Goal: Transaction & Acquisition: Purchase product/service

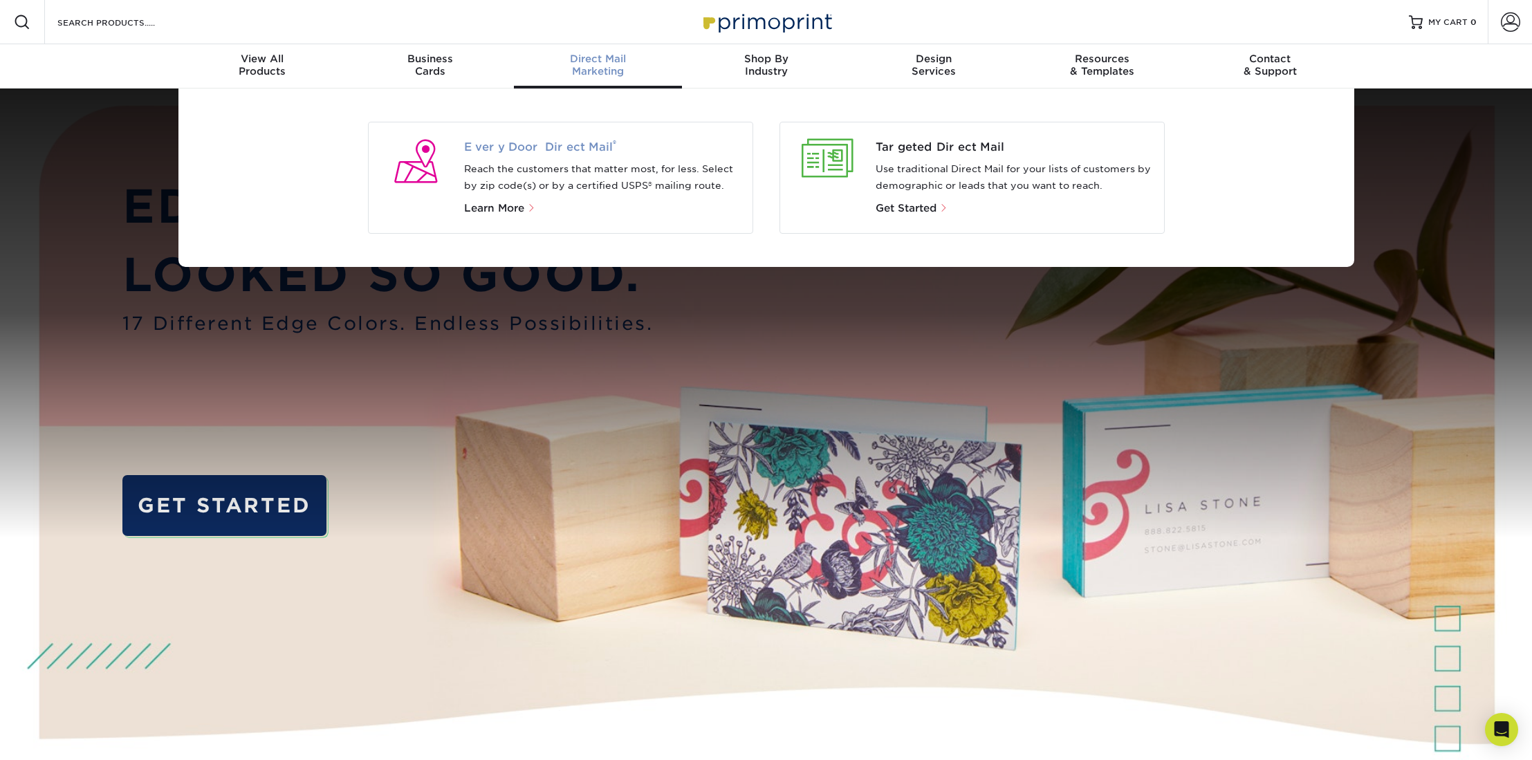
click at [561, 145] on span "Every Door Direct Mail ®" at bounding box center [602, 147] width 277 height 17
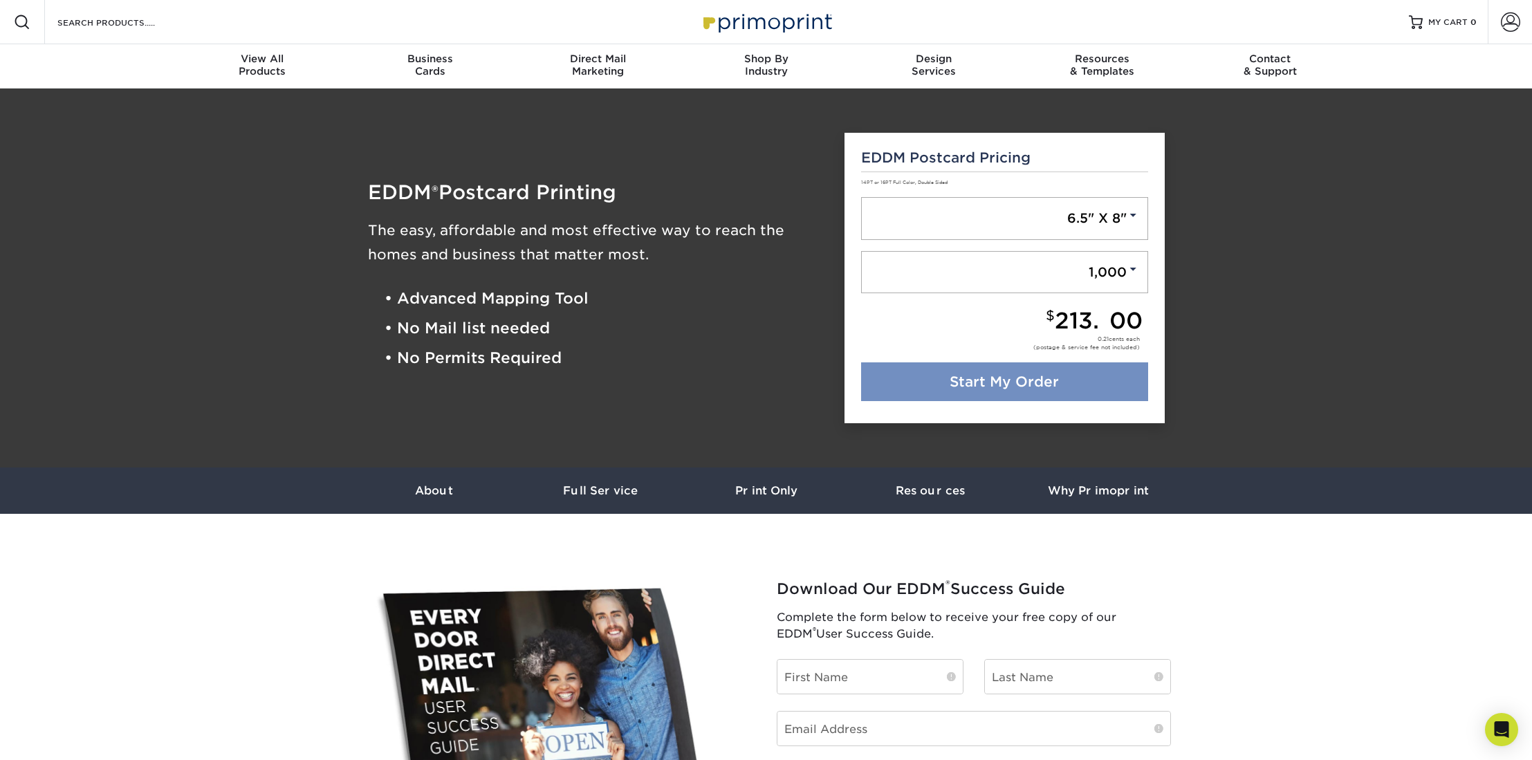
click at [954, 377] on link "Start My Order" at bounding box center [1004, 381] width 287 height 39
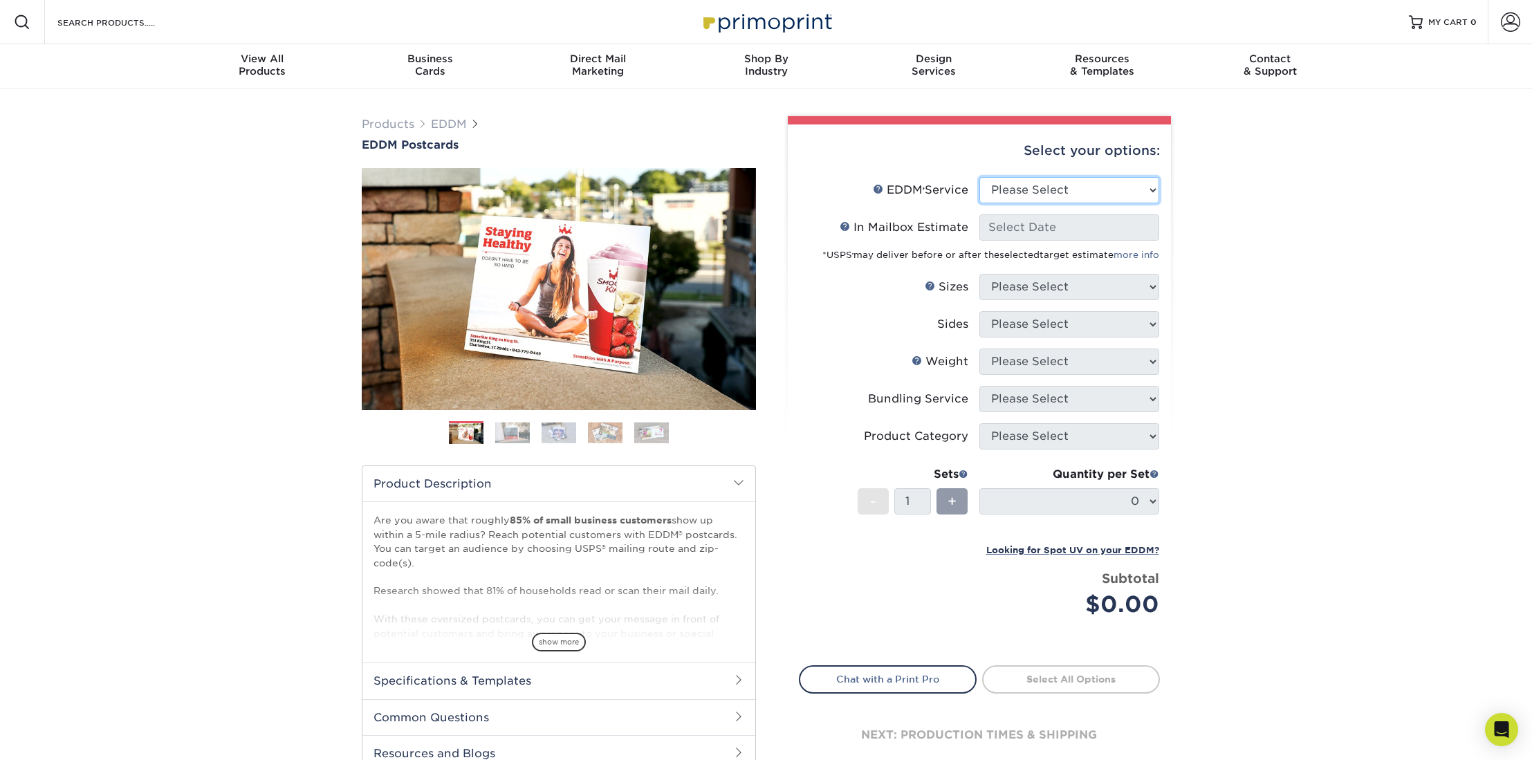
click at [1061, 195] on select "Please Select Full Service Print Only" at bounding box center [1069, 190] width 180 height 26
select select "full_service"
click at [979, 177] on select "Please Select Full Service Print Only" at bounding box center [1069, 190] width 180 height 26
select select "-1"
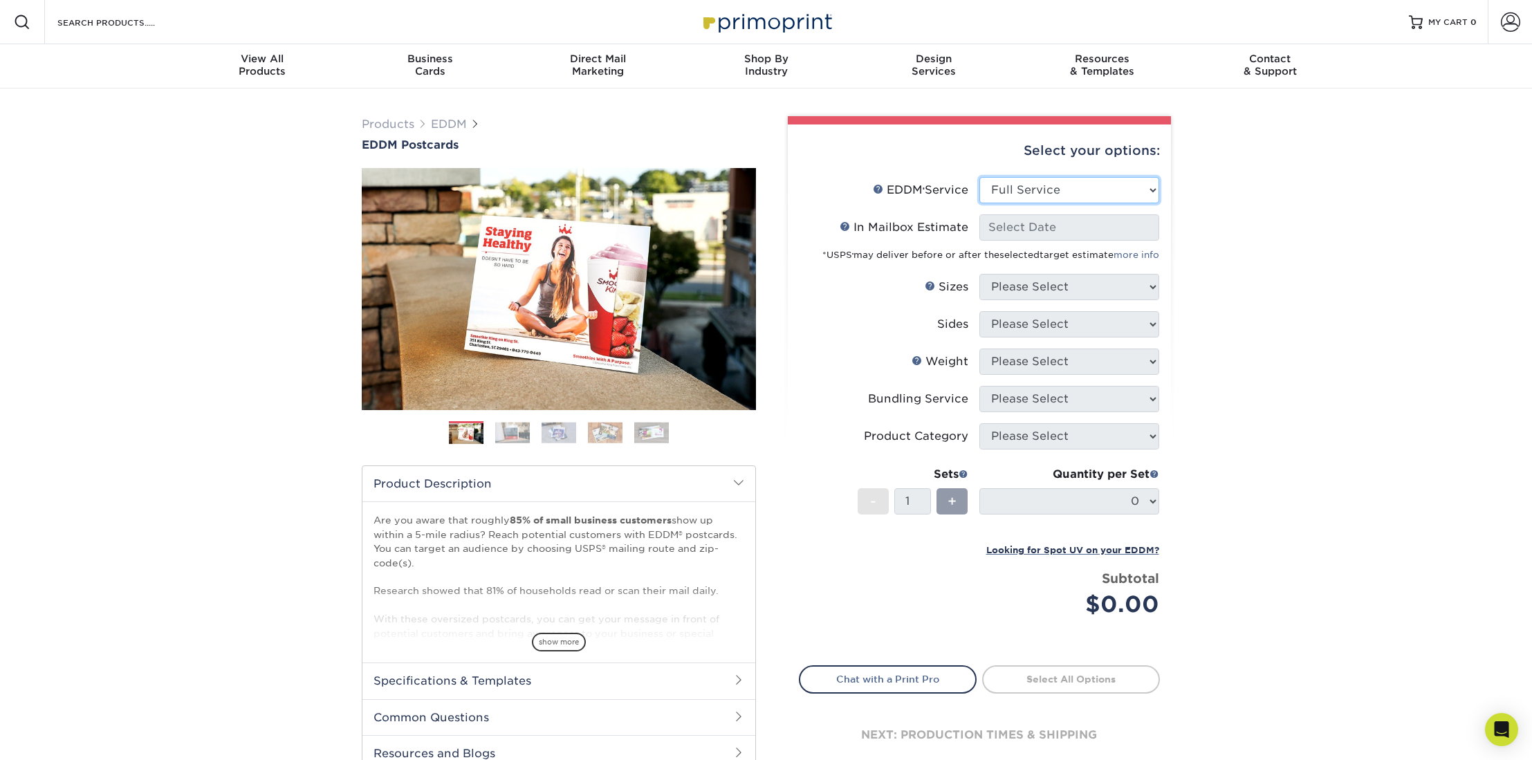
select select "-1"
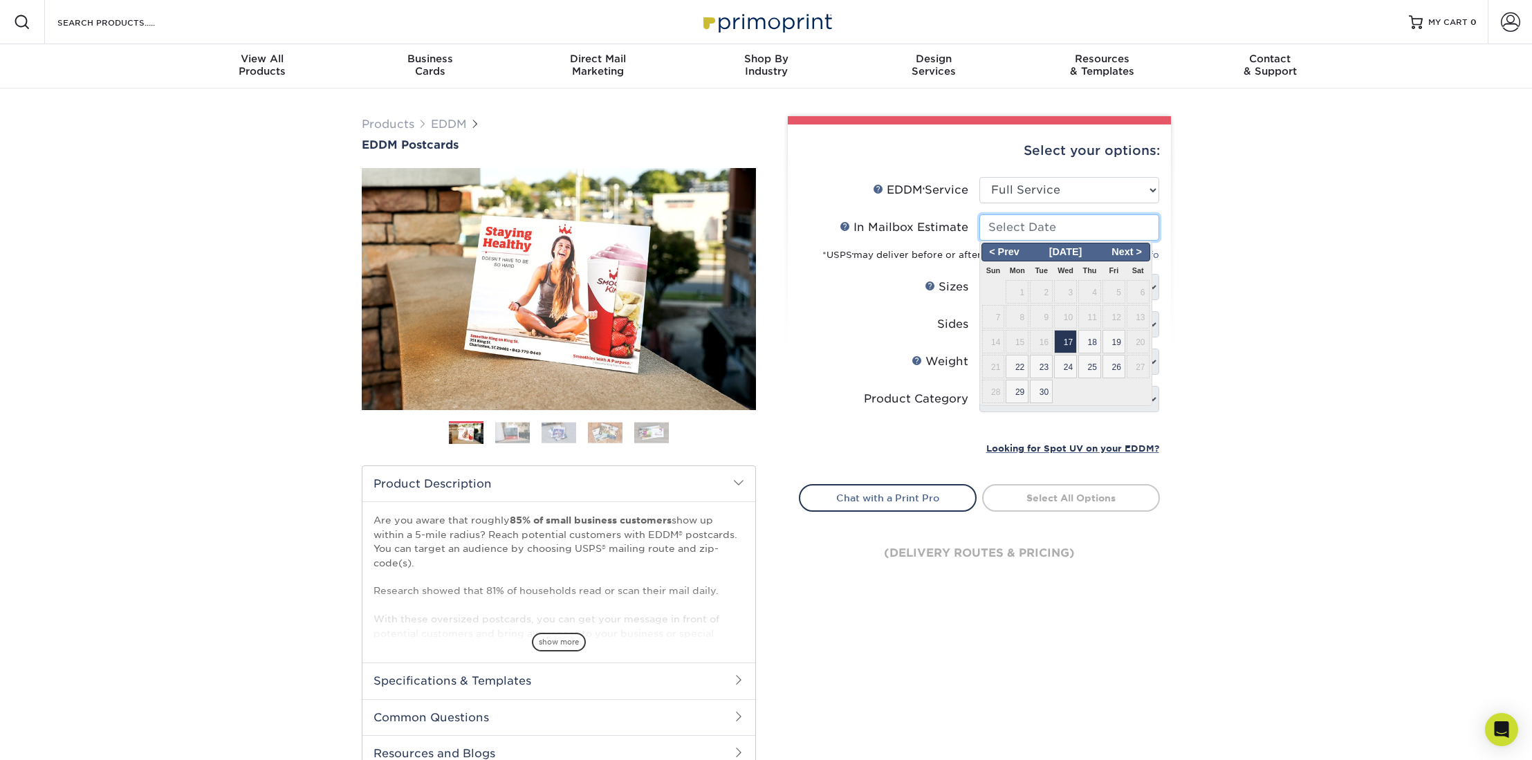
click at [1037, 230] on input "In Mailbox Estimate Help In Mailbox Estimate" at bounding box center [1069, 227] width 180 height 26
click at [1065, 345] on span "17" at bounding box center [1065, 342] width 23 height 24
type input "2025-09-17"
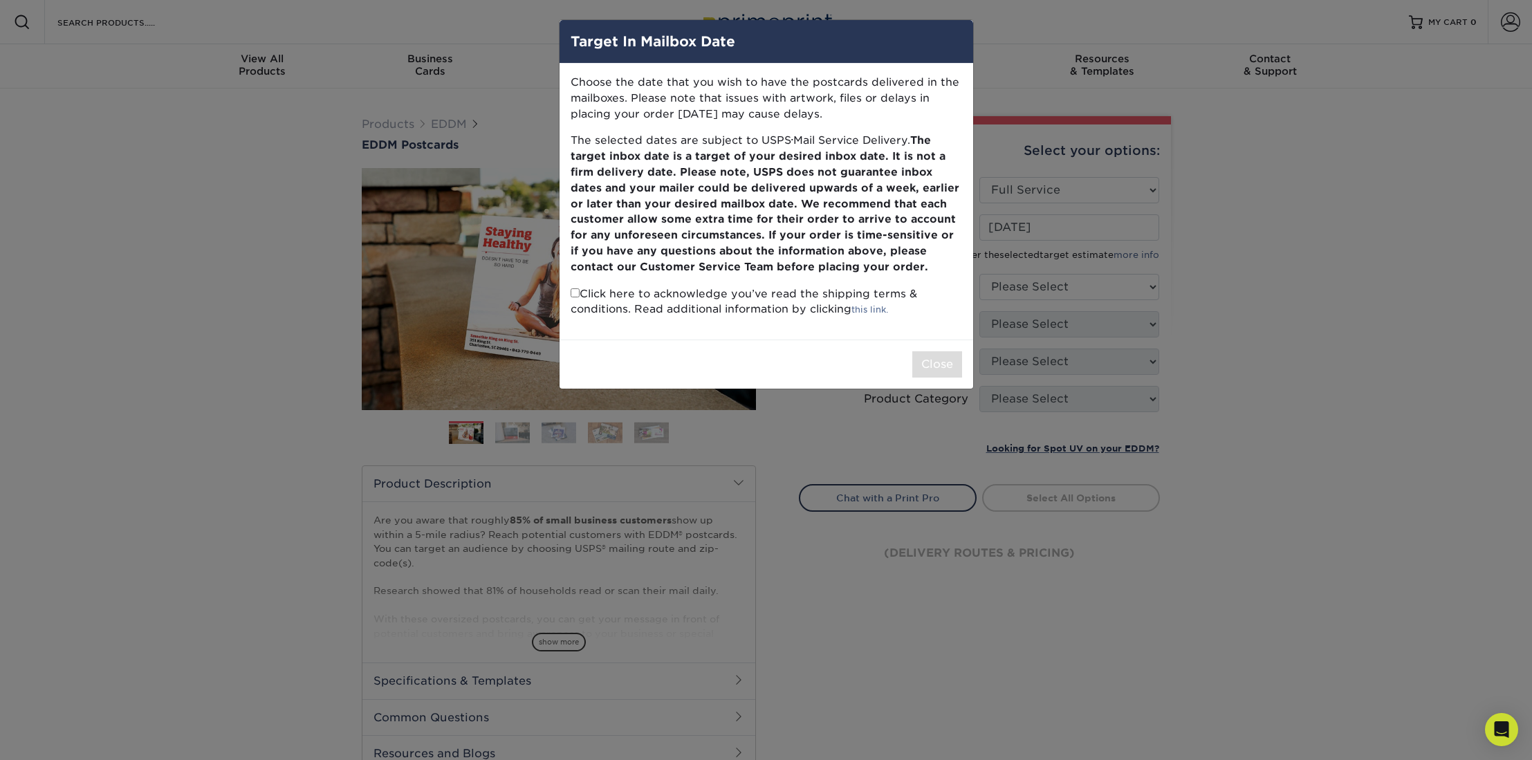
click at [573, 291] on input "checkbox" at bounding box center [575, 292] width 9 height 9
checkbox input "true"
click at [931, 362] on button "Close" at bounding box center [937, 364] width 50 height 26
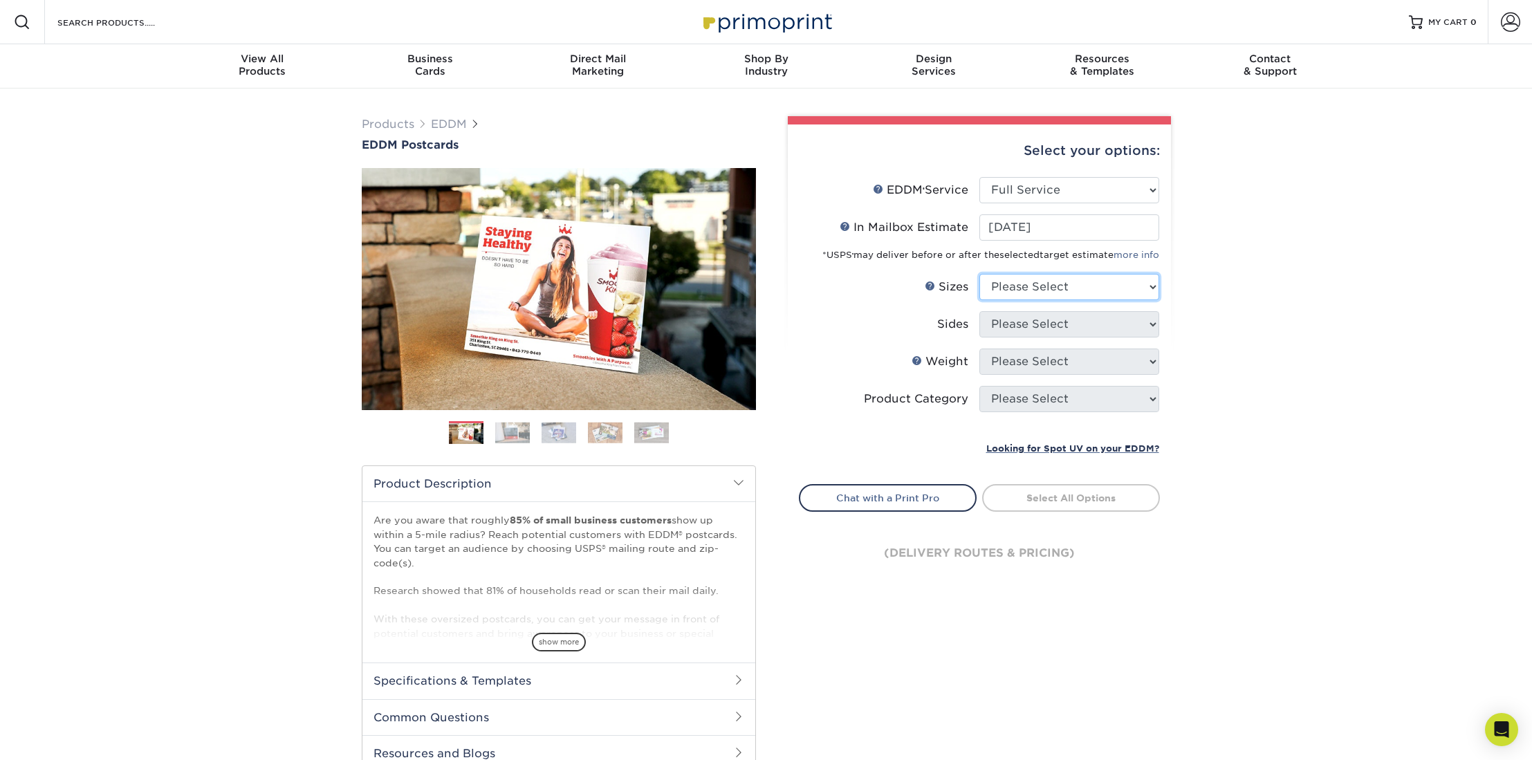
click at [1027, 288] on select "Please Select 4.5" x 12" 6" x 12" 6.5" x 8" 6.5" x 9" 6.5" x 12" 7" x 8.5" 8" x…" at bounding box center [1069, 287] width 180 height 26
select select "6.50x8.00"
click at [979, 274] on select "Please Select 4.5" x 12" 6" x 12" 6.5" x 8" 6.5" x 9" 6.5" x 12" 7" x 8.5" 8" x…" at bounding box center [1069, 287] width 180 height 26
click at [1034, 322] on select "Please Select Print Both Sides Print Front Only" at bounding box center [1069, 324] width 180 height 26
select select "13abbda7-1d64-4f25-8bb2-c179b224825d"
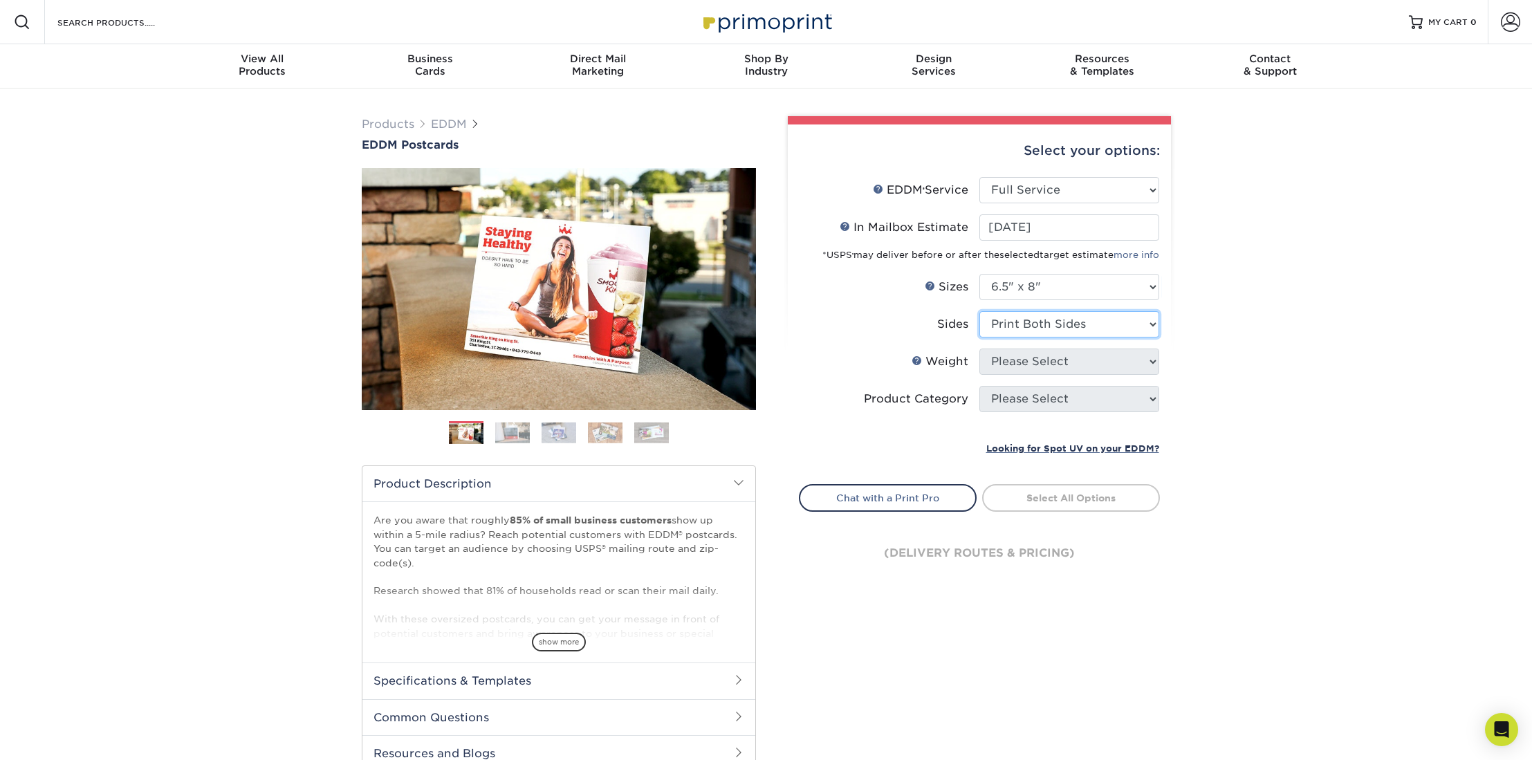
click at [979, 311] on select "Please Select Print Both Sides Print Front Only" at bounding box center [1069, 324] width 180 height 26
click at [1022, 361] on select "Please Select 16PT 14PT" at bounding box center [1069, 362] width 180 height 26
select select "16PT"
click at [979, 349] on select "Please Select 16PT 14PT" at bounding box center [1069, 362] width 180 height 26
click at [0, 0] on select at bounding box center [0, 0] width 0 height 0
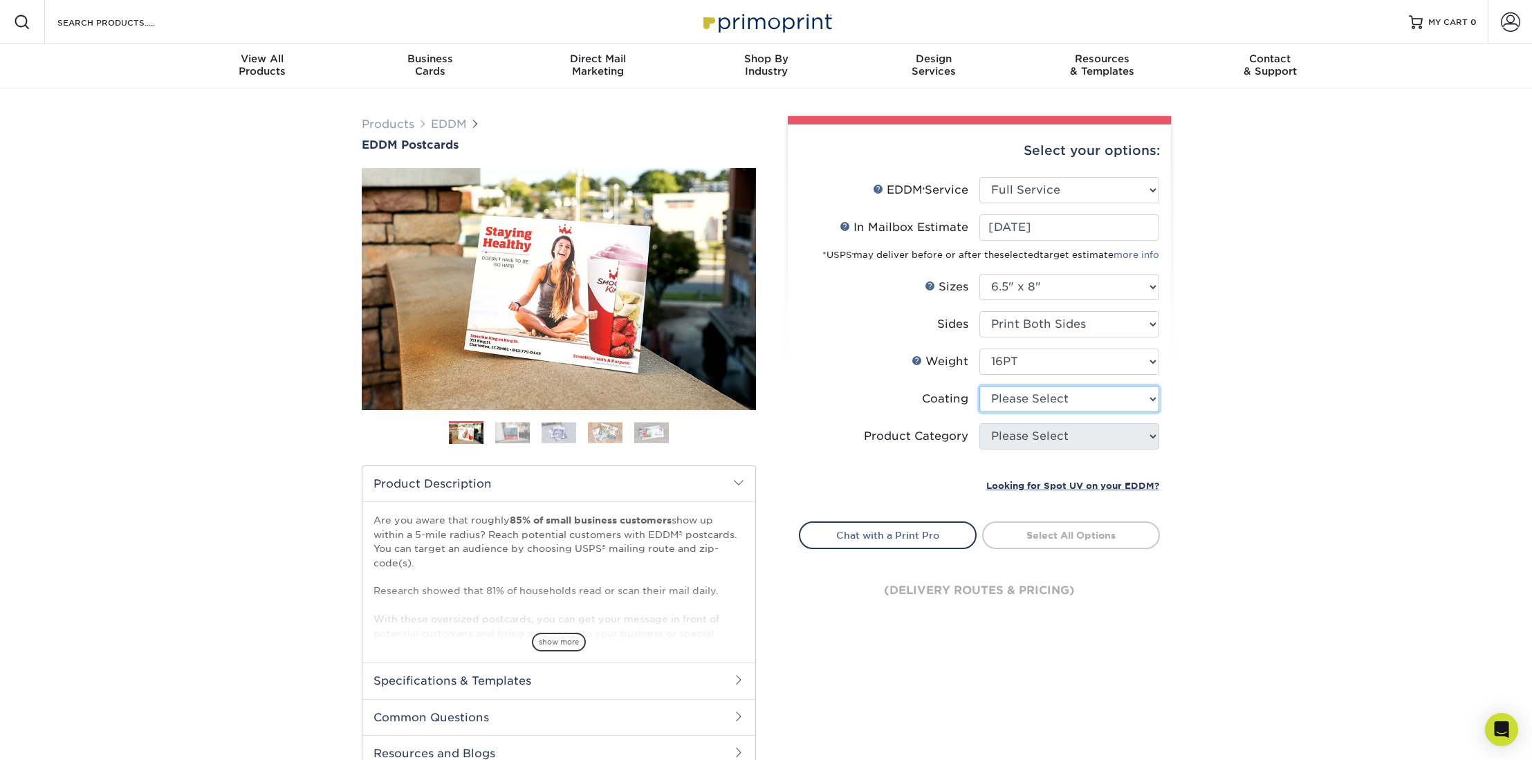
select select "121bb7b5-3b4d-429f-bd8d-bbf80e953313"
click at [979, 386] on select at bounding box center [1069, 399] width 180 height 26
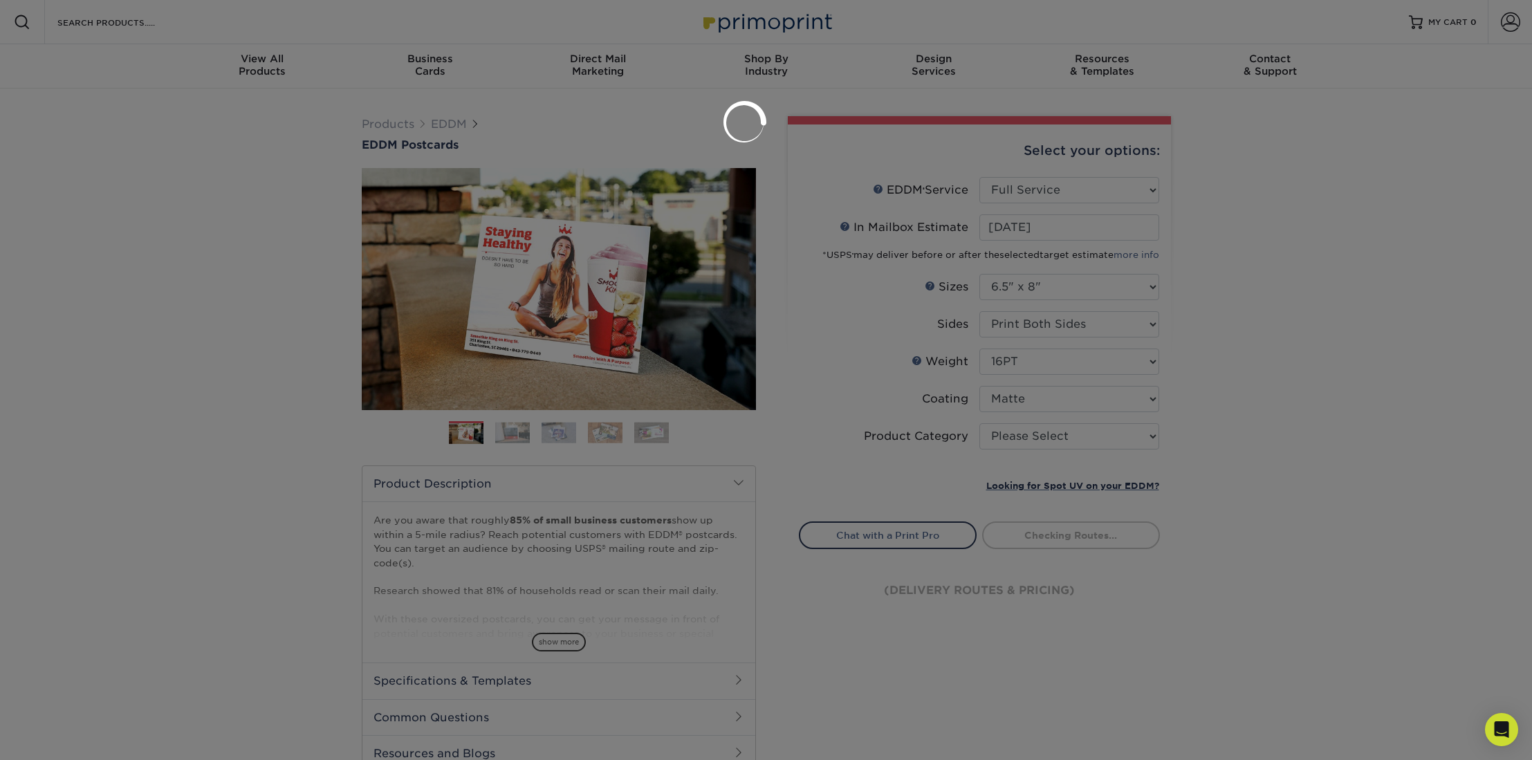
click at [1006, 436] on div at bounding box center [766, 380] width 1532 height 760
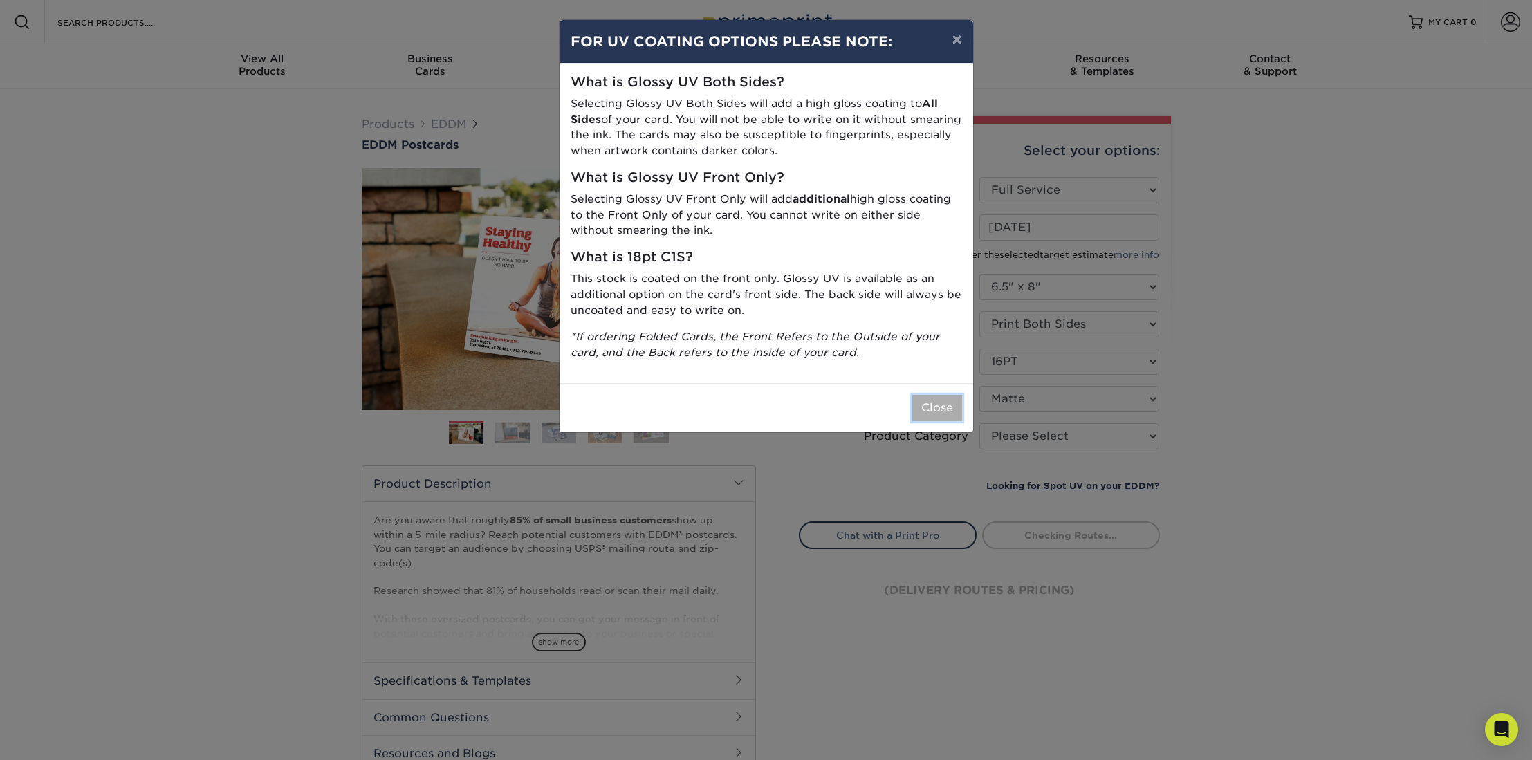
click at [952, 416] on button "Close" at bounding box center [937, 408] width 50 height 26
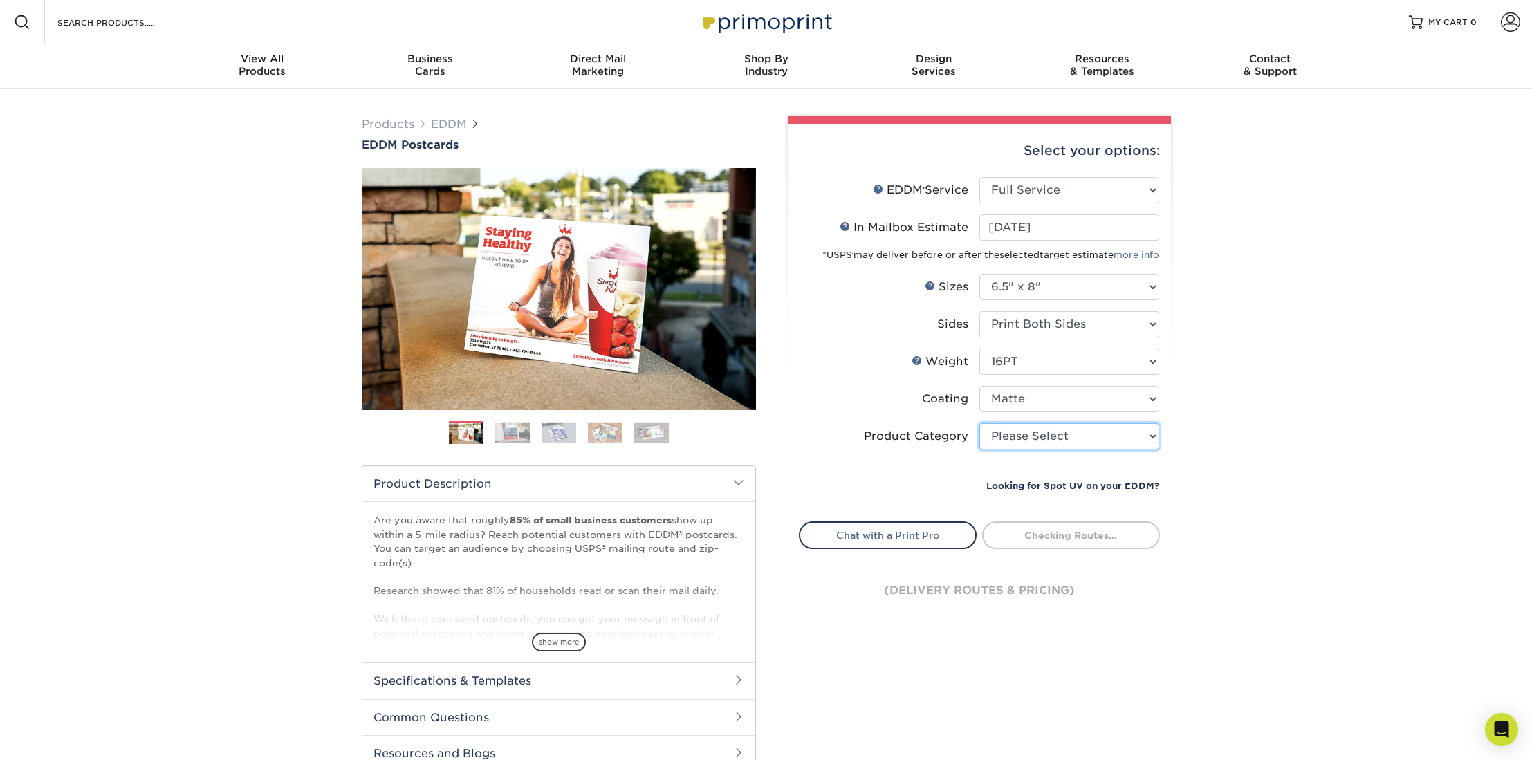
click at [997, 439] on select "Please Select Postcards" at bounding box center [1069, 436] width 180 height 26
select select "9b7272e0-d6c8-4c3c-8e97-d3a1bcdab858"
click at [979, 423] on select "Please Select Postcards" at bounding box center [1069, 436] width 180 height 26
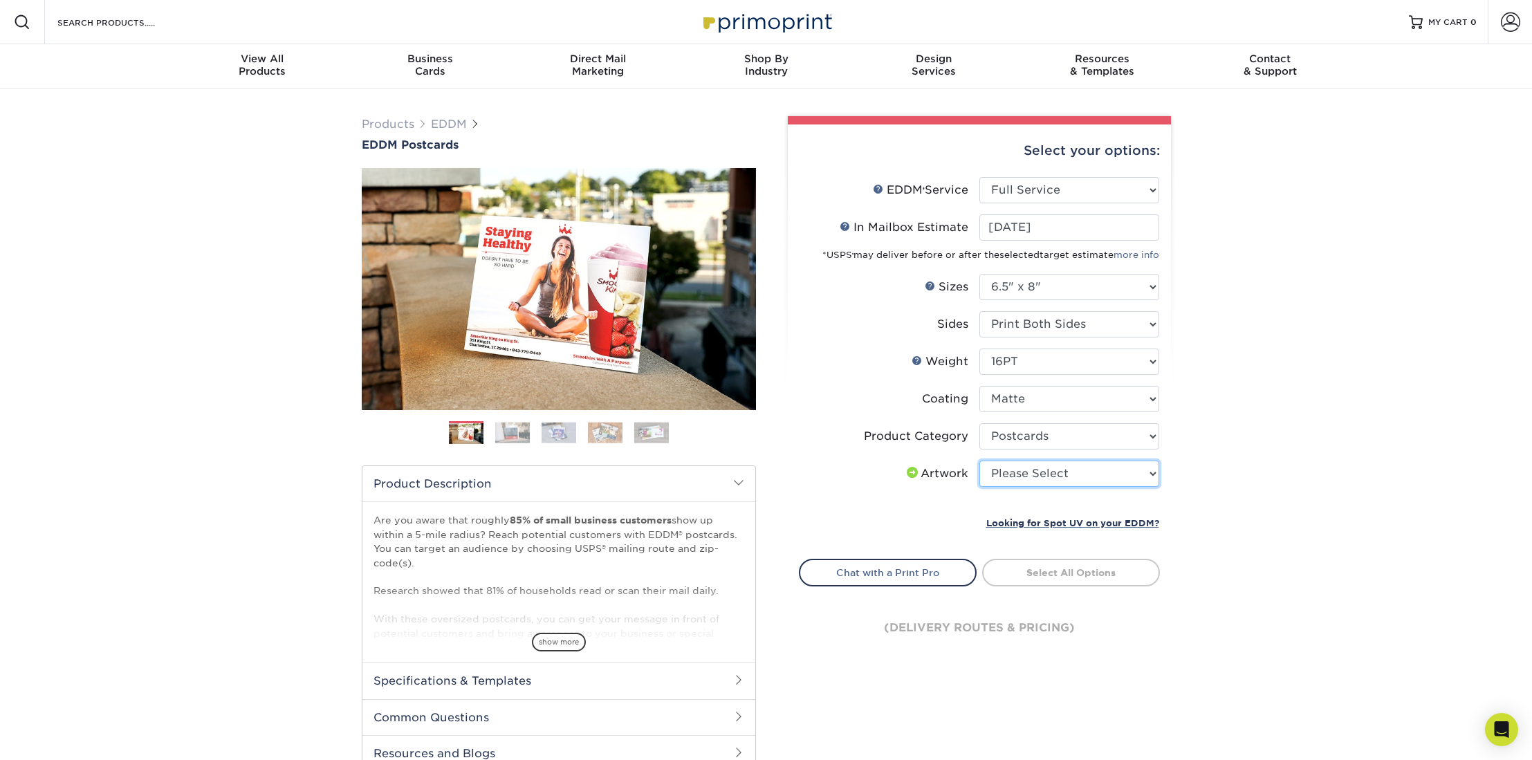
click at [1010, 476] on select "Please Select I will upload files I need a design - $150" at bounding box center [1069, 474] width 180 height 26
select select "upload"
click at [979, 461] on select "Please Select I will upload files I need a design - $150" at bounding box center [1069, 474] width 180 height 26
click at [1037, 570] on link "Select Routes" at bounding box center [1071, 571] width 178 height 25
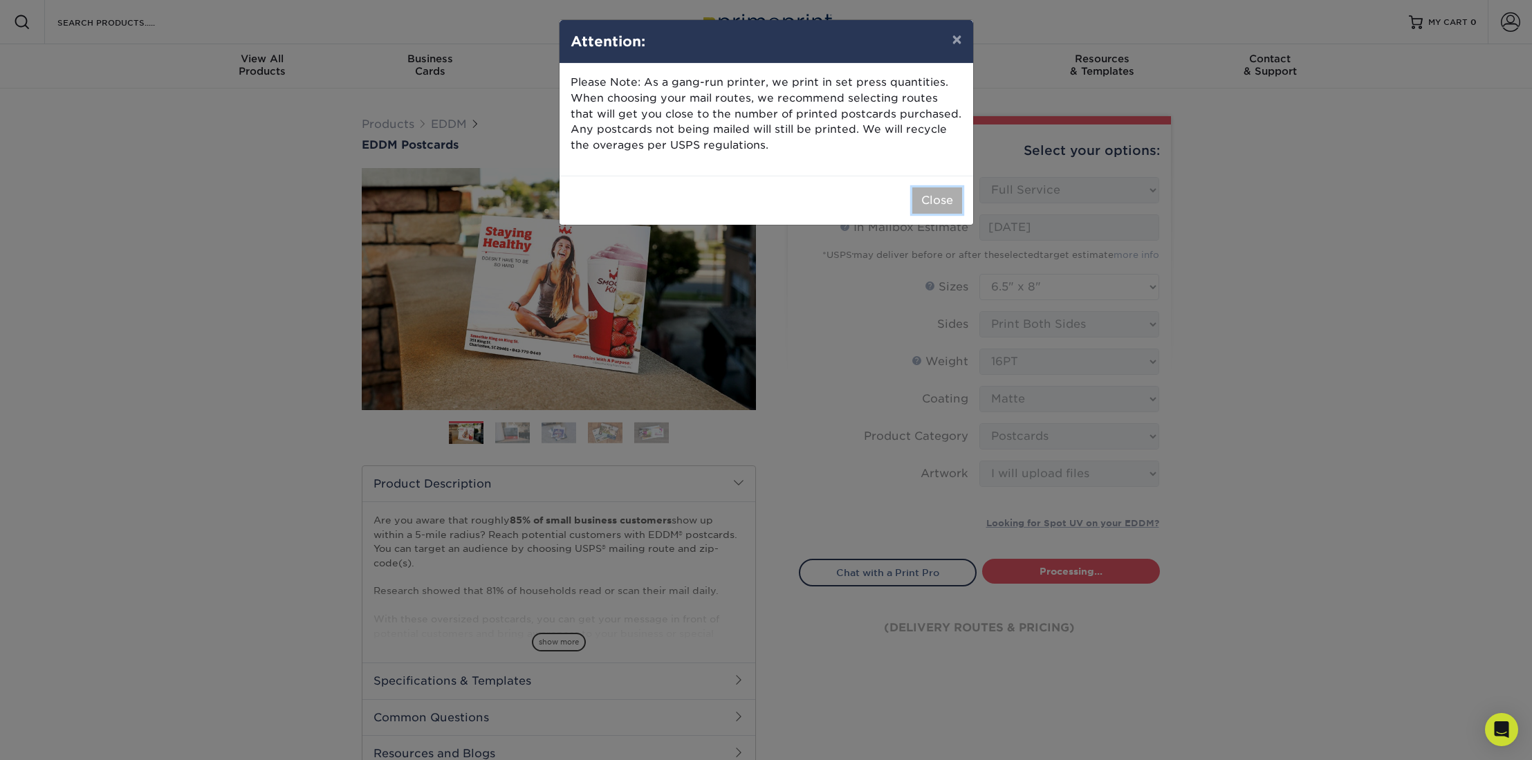
click at [937, 194] on button "Close" at bounding box center [937, 200] width 50 height 26
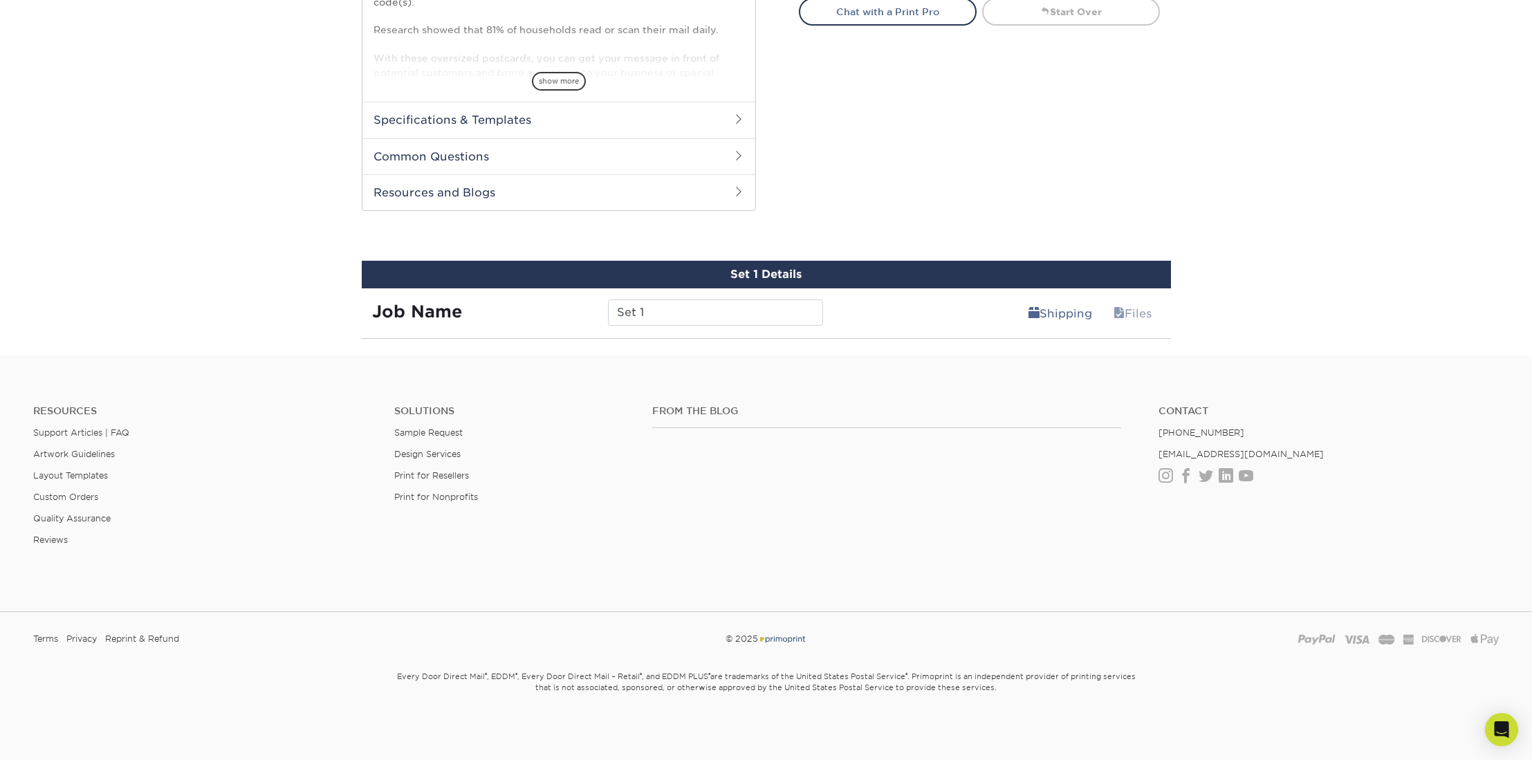
scroll to position [560, 0]
click at [709, 447] on div "From the Blog" at bounding box center [895, 450] width 506 height 89
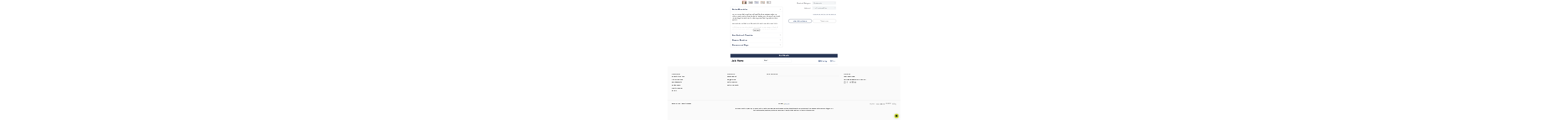
scroll to position [508, 0]
